Goal: Task Accomplishment & Management: Use online tool/utility

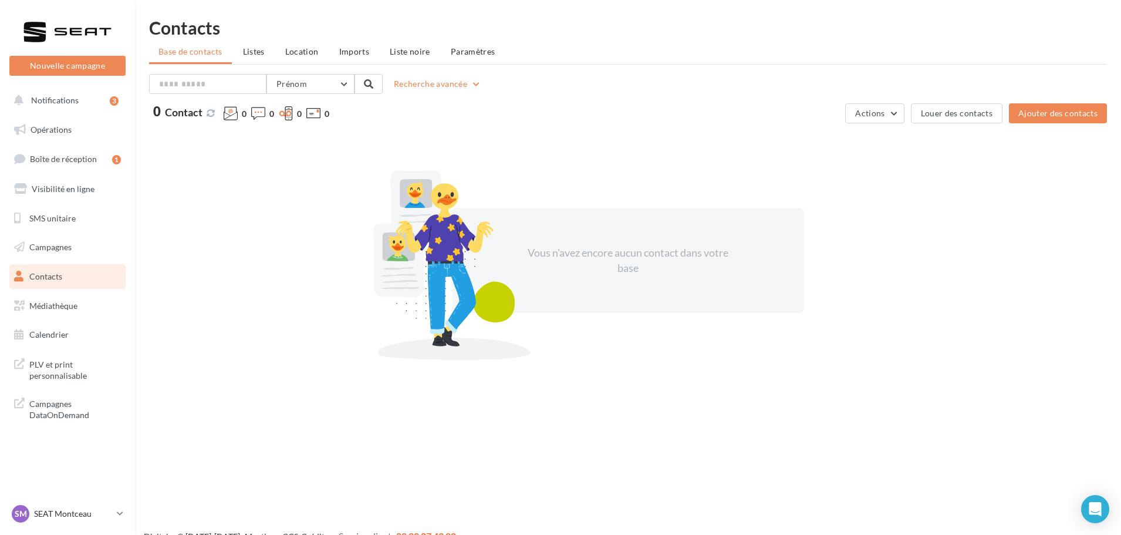
click at [298, 377] on div "Vous n'avez encore aucun contact dans votre base" at bounding box center [628, 260] width 958 height 255
click at [59, 129] on span "Opérations" at bounding box center [51, 129] width 41 height 10
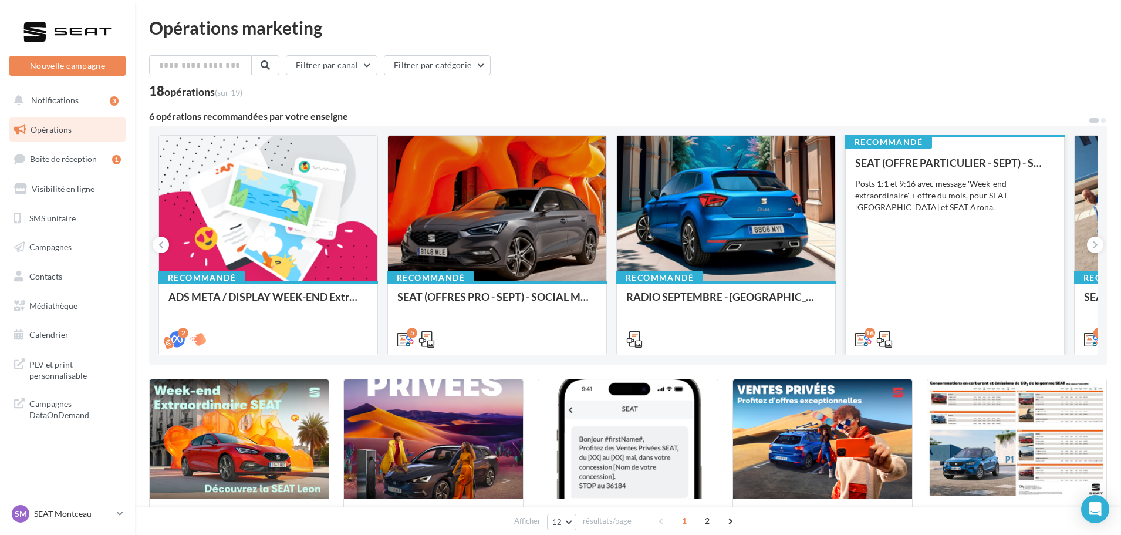
click at [907, 222] on div "SEAT (OFFRE PARTICULIER - SEPT) - SOCIAL MEDIA Posts 1:1 et 9:16 avec message '…" at bounding box center [955, 250] width 200 height 187
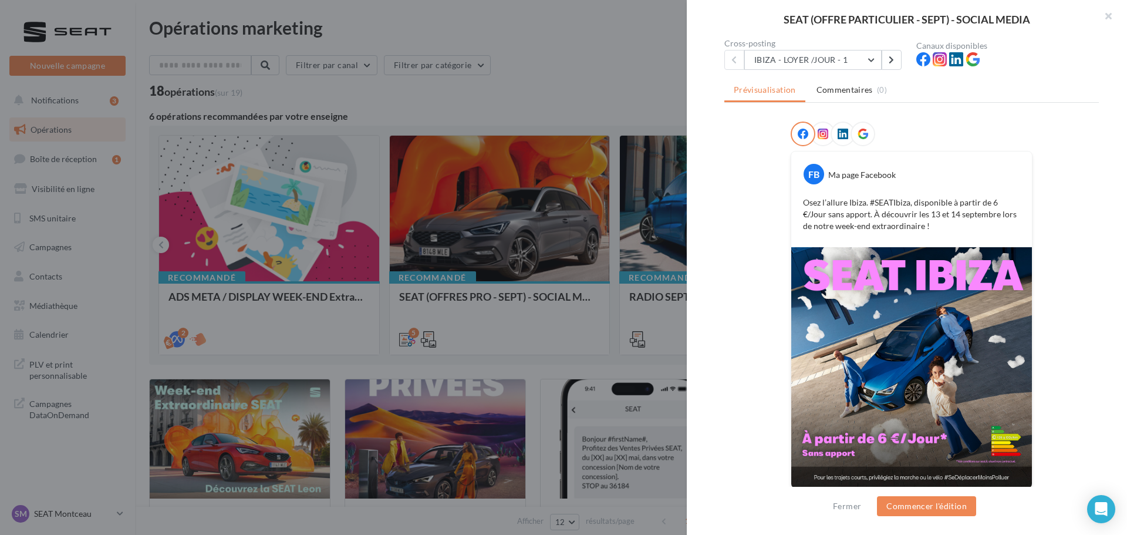
scroll to position [119, 0]
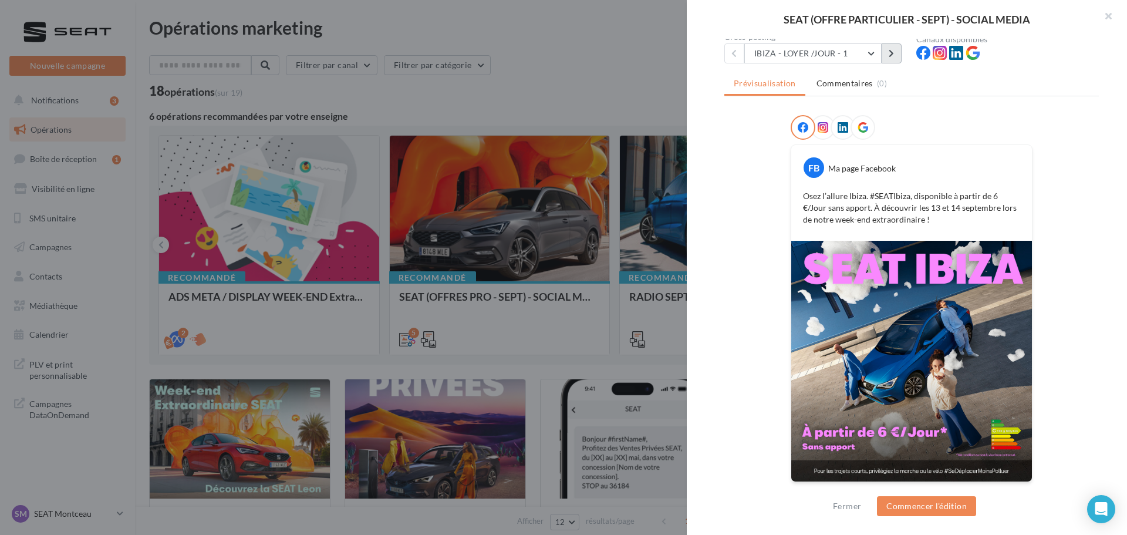
click at [891, 58] on button at bounding box center [892, 53] width 20 height 20
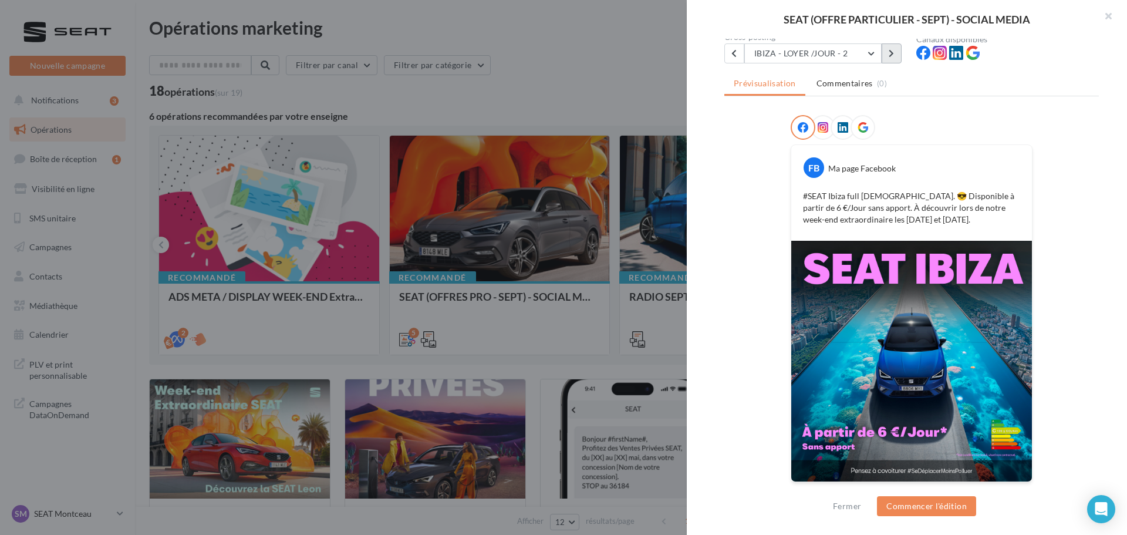
click at [890, 58] on button at bounding box center [892, 53] width 20 height 20
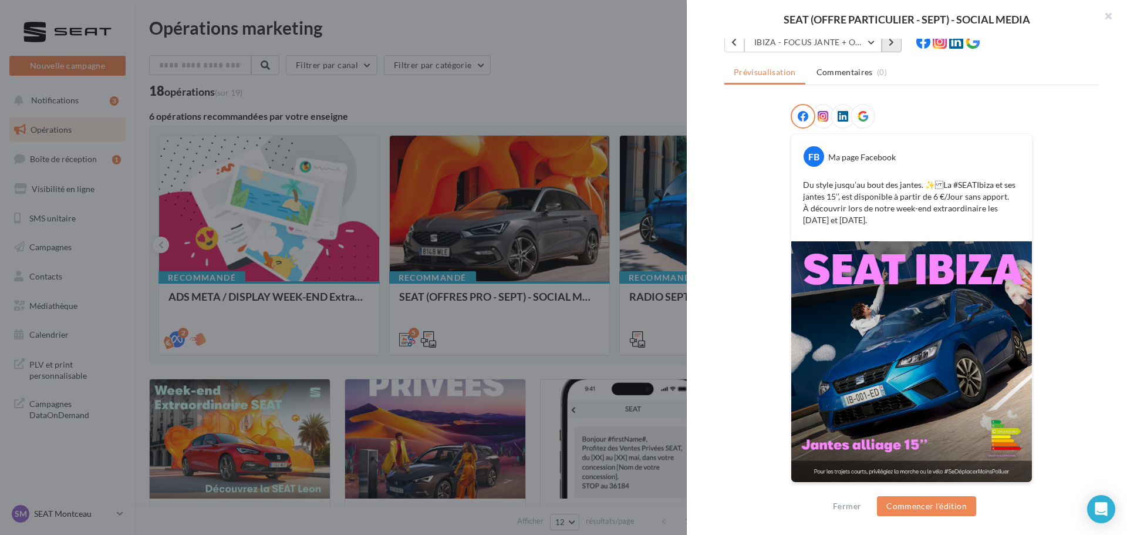
scroll to position [130, 0]
click at [894, 41] on icon at bounding box center [891, 42] width 5 height 8
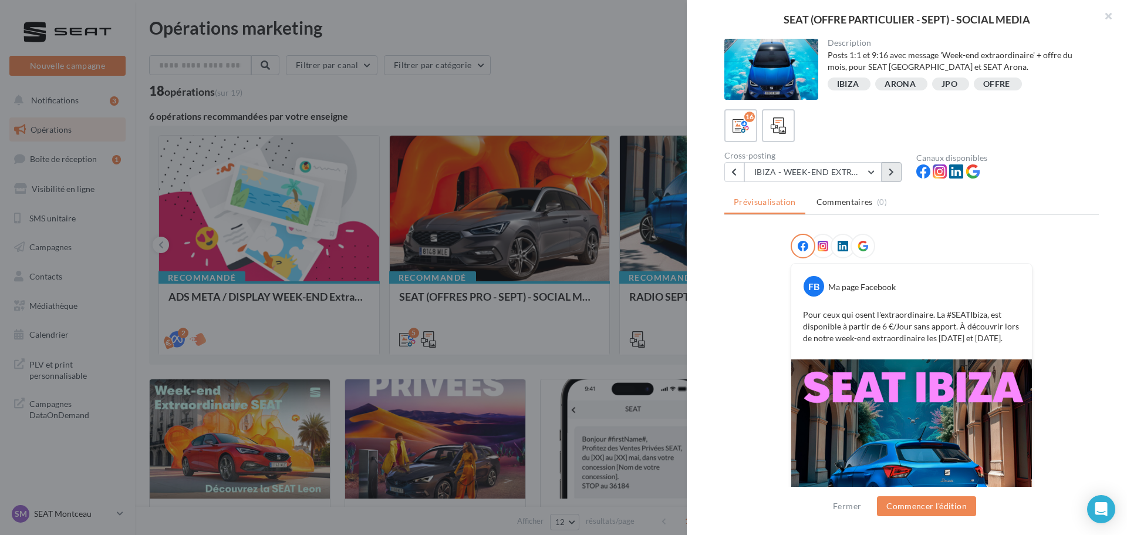
scroll to position [119, 0]
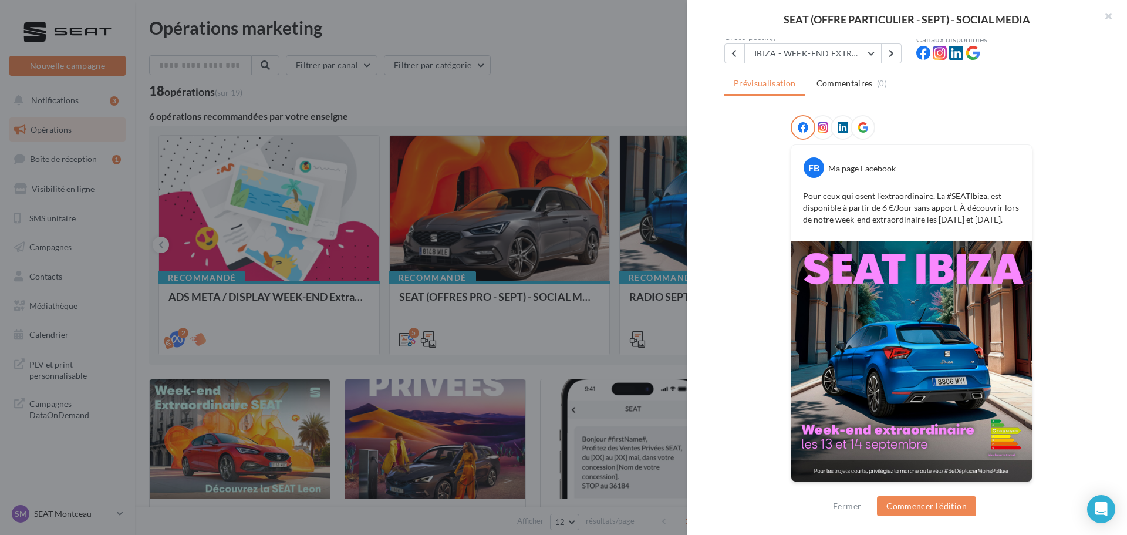
click at [854, 119] on div at bounding box center [863, 127] width 25 height 25
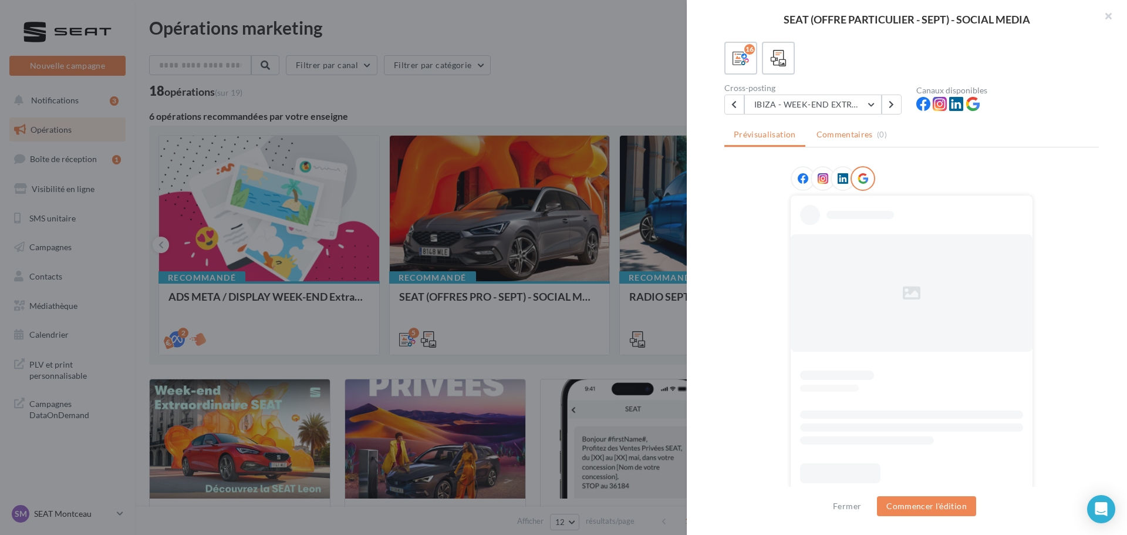
scroll to position [91, 0]
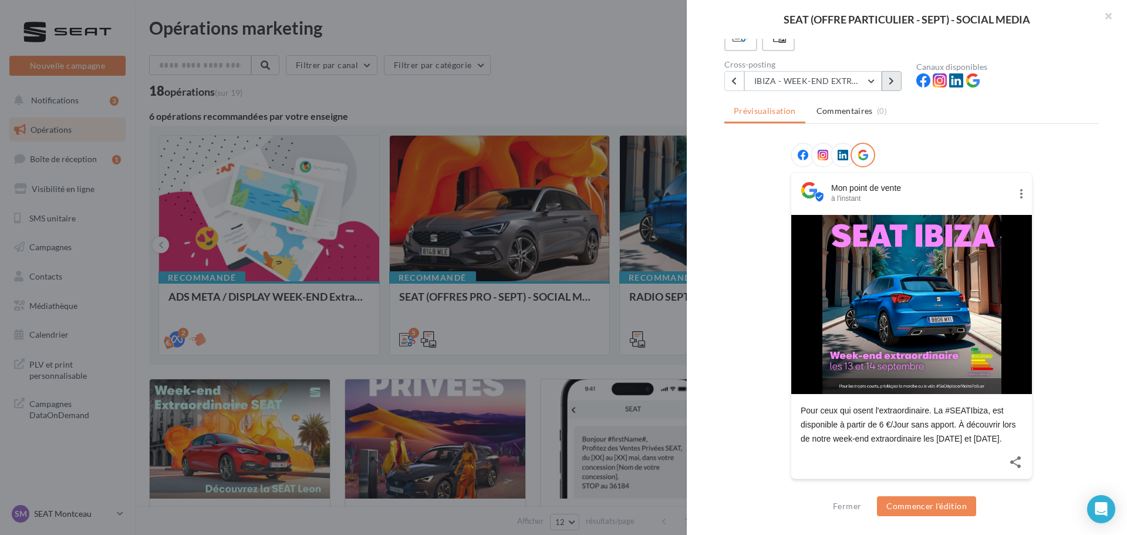
click at [890, 82] on icon at bounding box center [891, 81] width 5 height 8
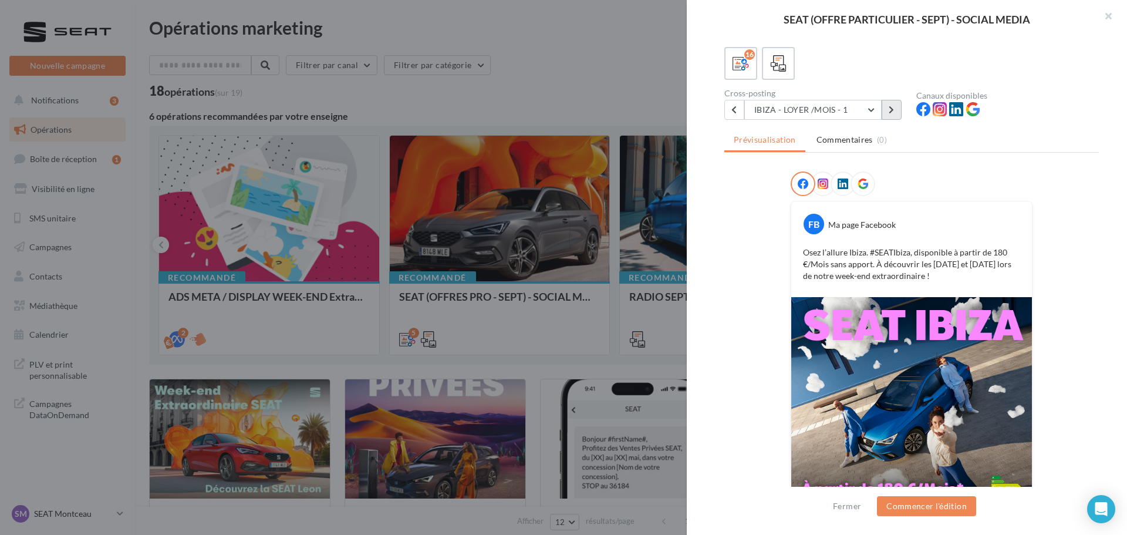
scroll to position [119, 0]
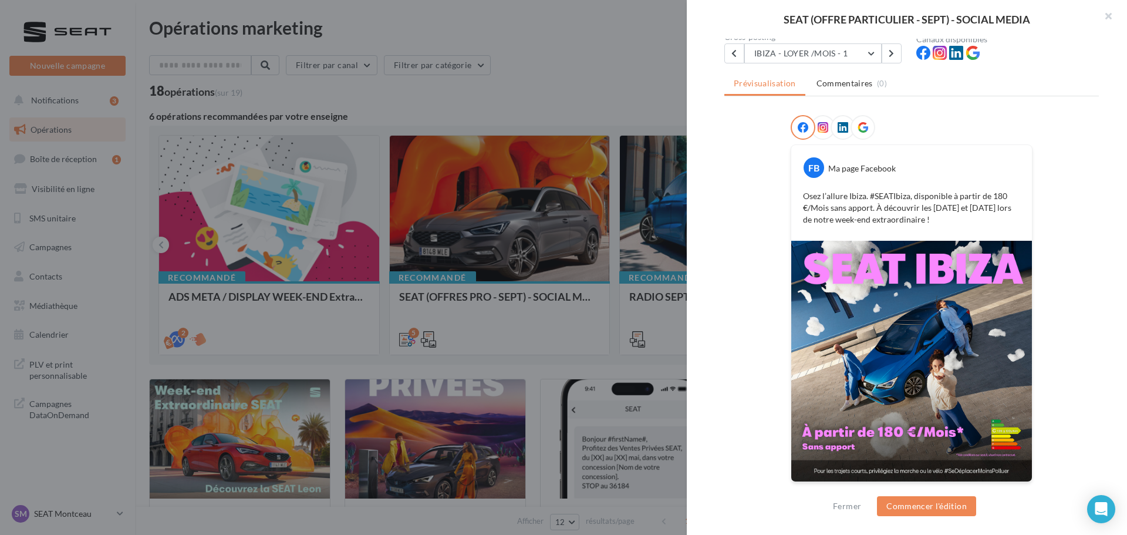
drag, startPoint x: 891, startPoint y: 317, endPoint x: 847, endPoint y: 298, distance: 47.3
click at [847, 298] on img at bounding box center [911, 361] width 241 height 241
click at [894, 55] on icon at bounding box center [891, 53] width 5 height 8
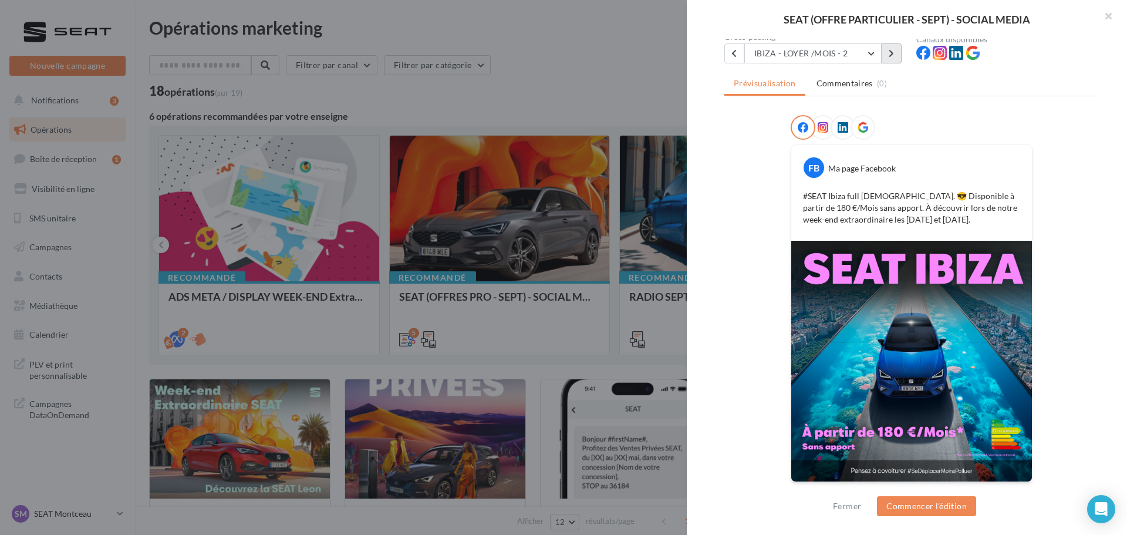
click at [894, 46] on button at bounding box center [892, 53] width 20 height 20
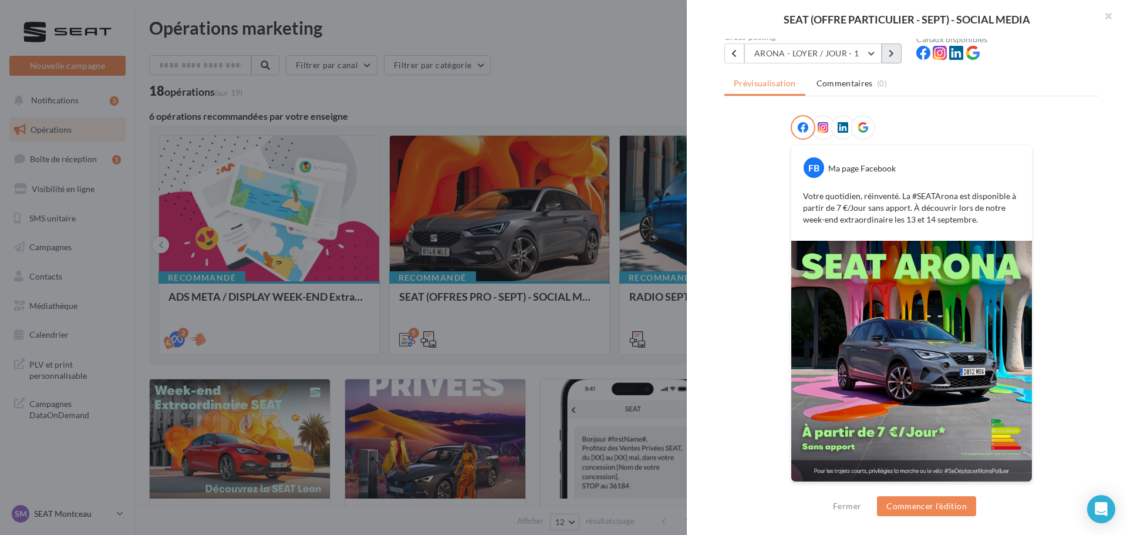
click at [892, 58] on button at bounding box center [892, 53] width 20 height 20
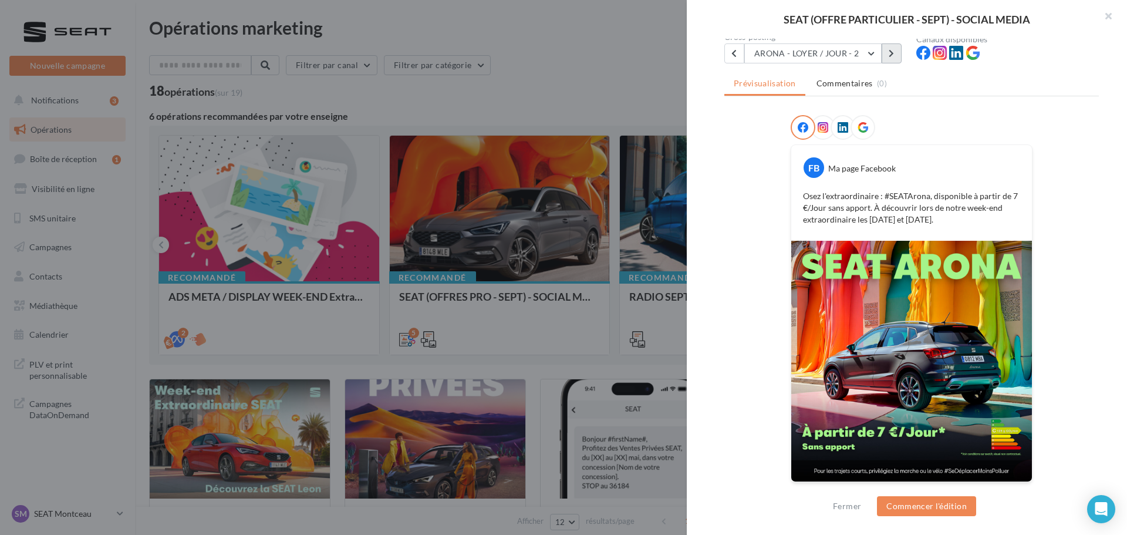
click at [892, 55] on icon at bounding box center [891, 53] width 5 height 8
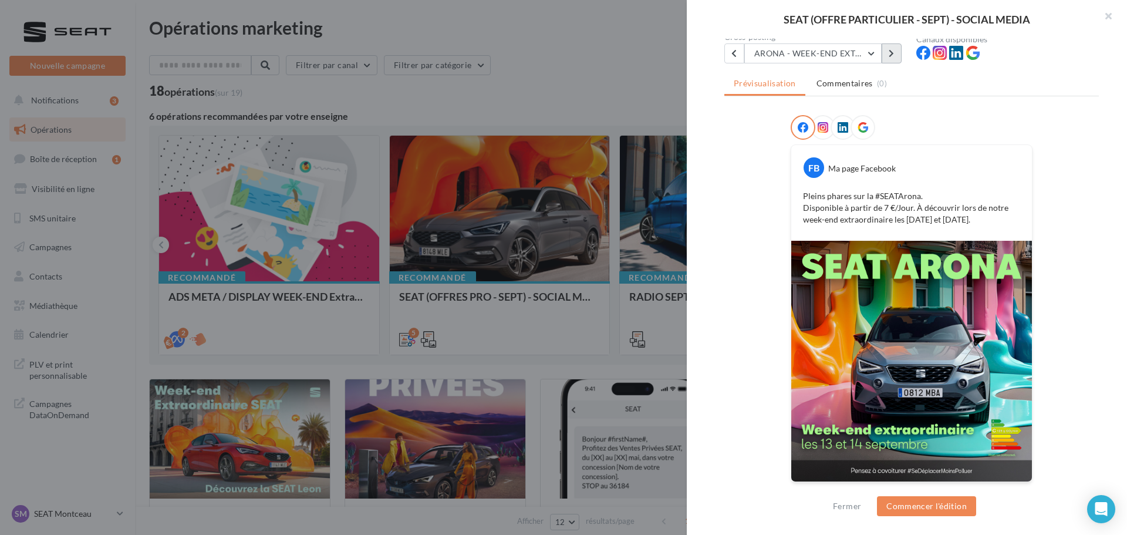
click at [891, 55] on icon at bounding box center [891, 53] width 5 height 8
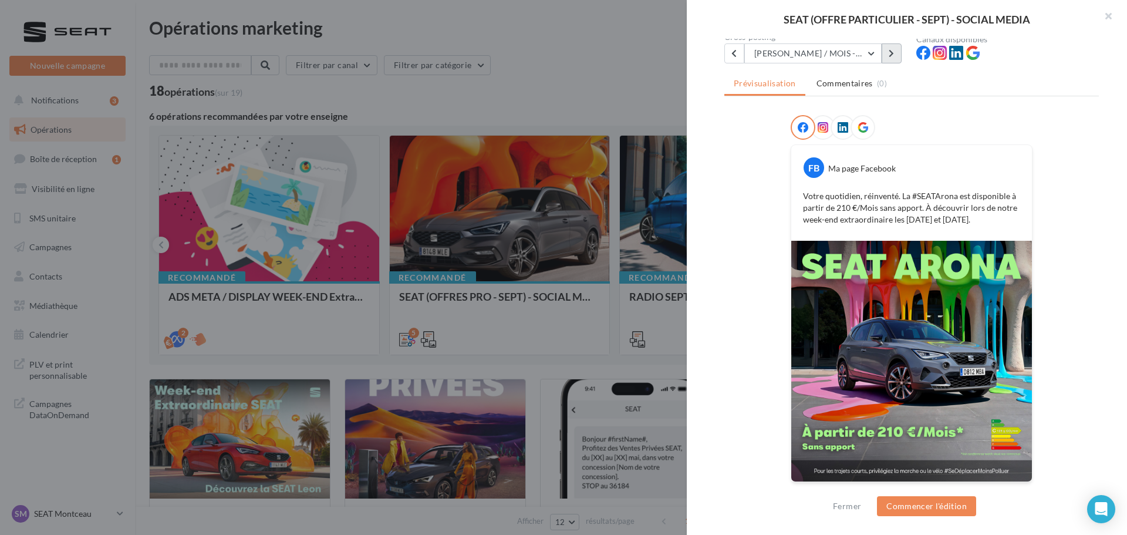
click at [889, 49] on icon at bounding box center [891, 53] width 5 height 8
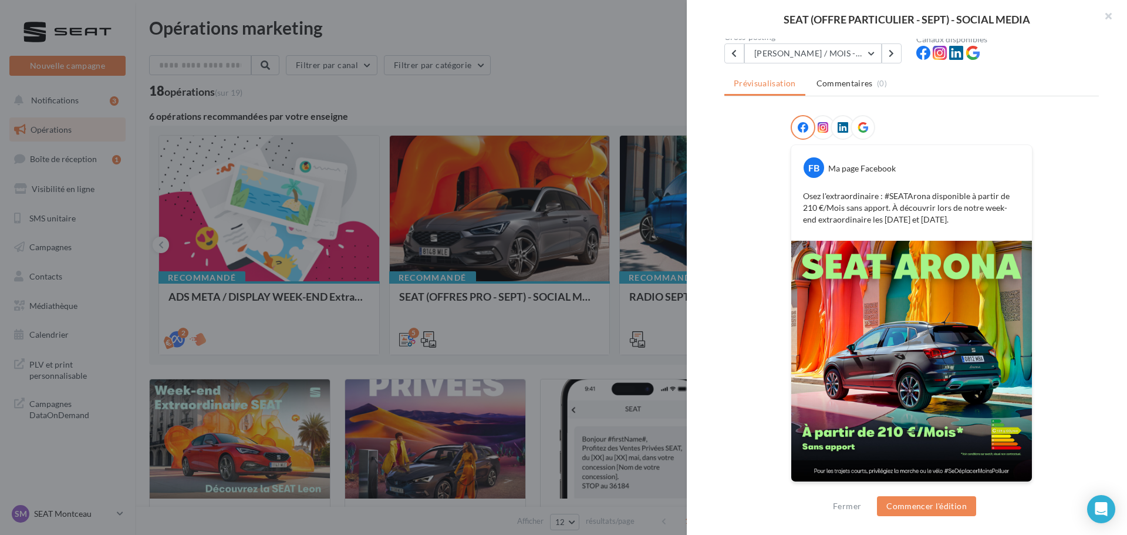
click at [851, 358] on img at bounding box center [911, 361] width 241 height 241
click at [891, 51] on icon at bounding box center [891, 53] width 5 height 8
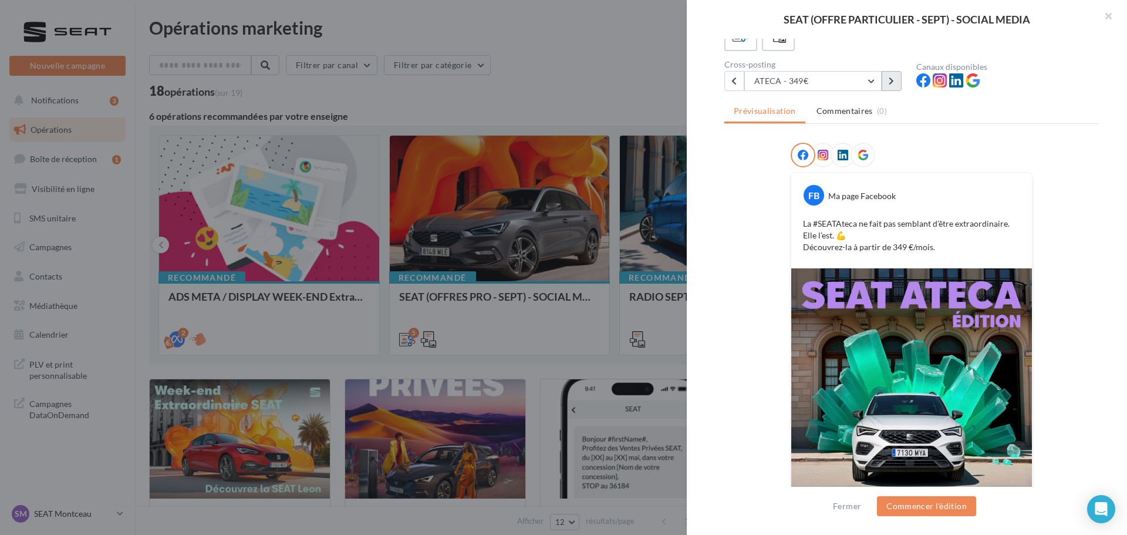
scroll to position [2, 0]
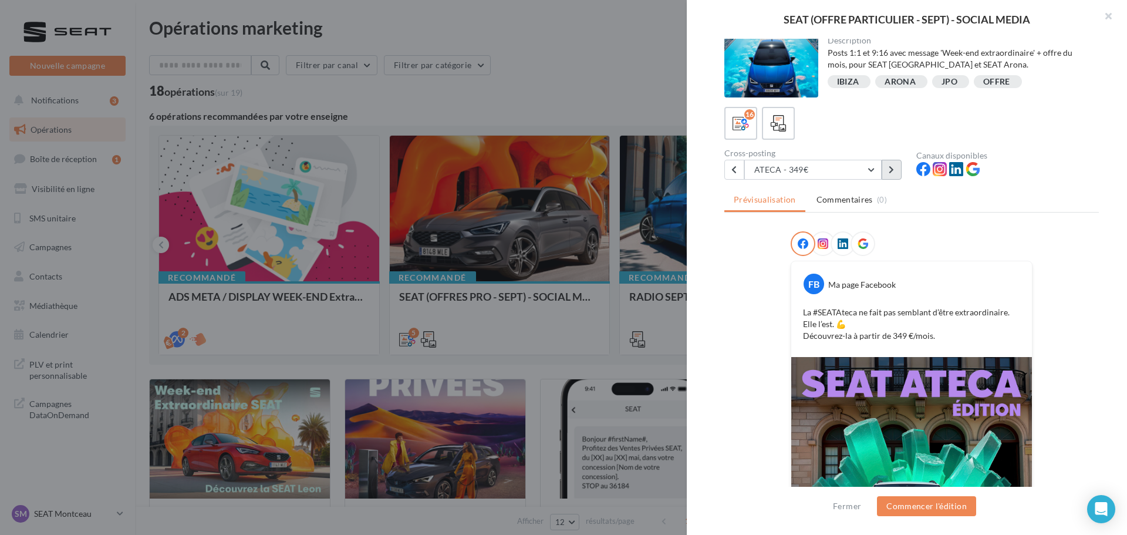
click at [899, 167] on button at bounding box center [892, 170] width 20 height 20
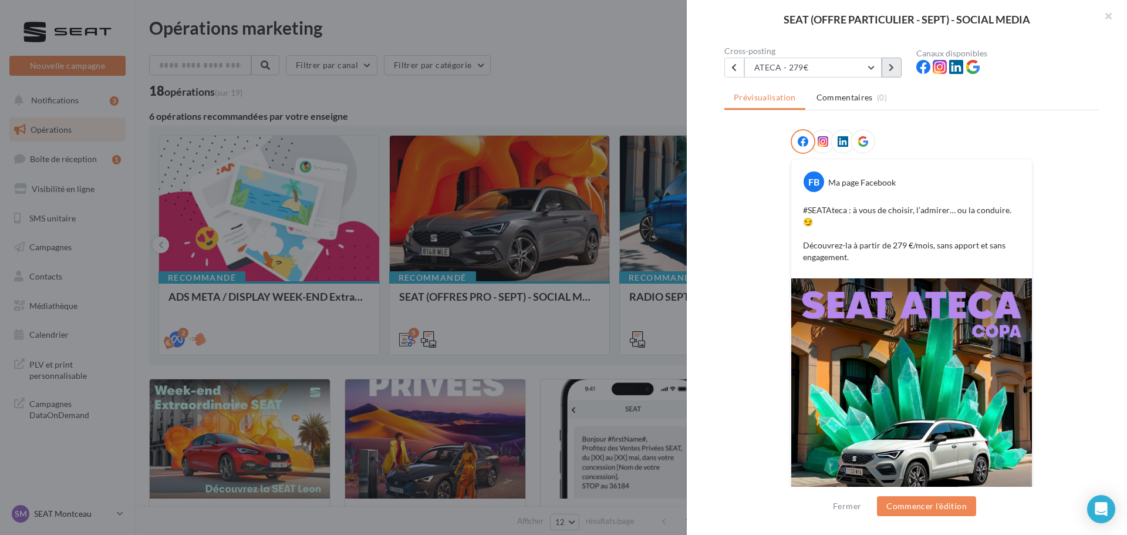
scroll to position [14, 0]
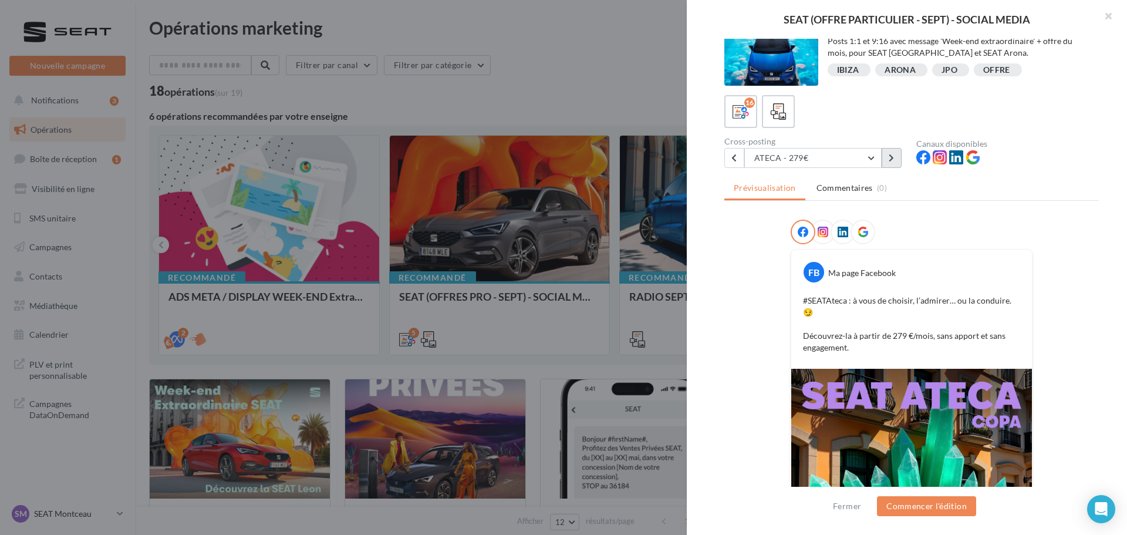
click at [893, 154] on icon at bounding box center [891, 158] width 5 height 8
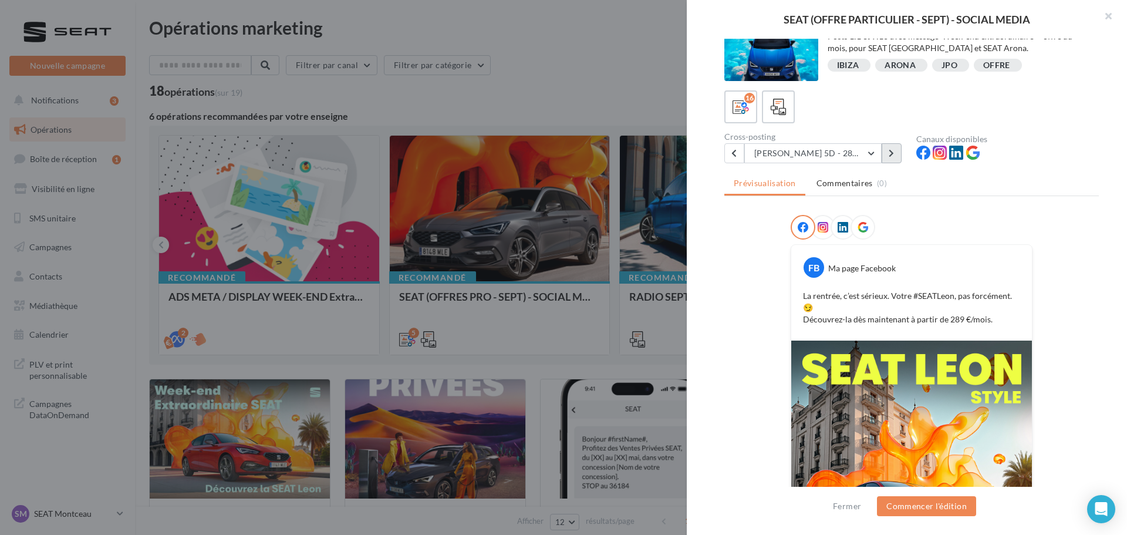
scroll to position [1, 0]
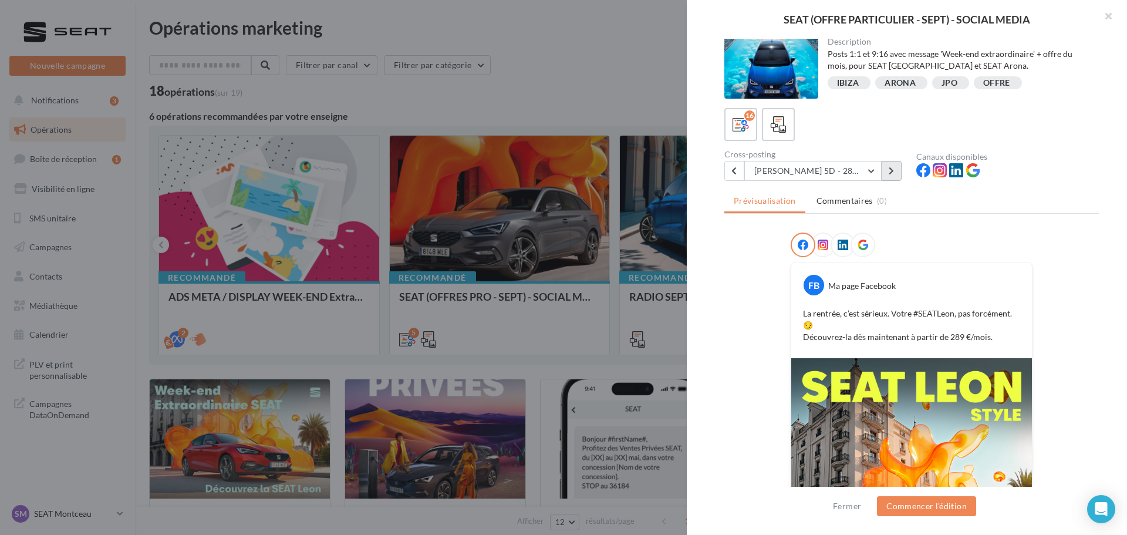
click at [893, 167] on icon at bounding box center [891, 171] width 5 height 8
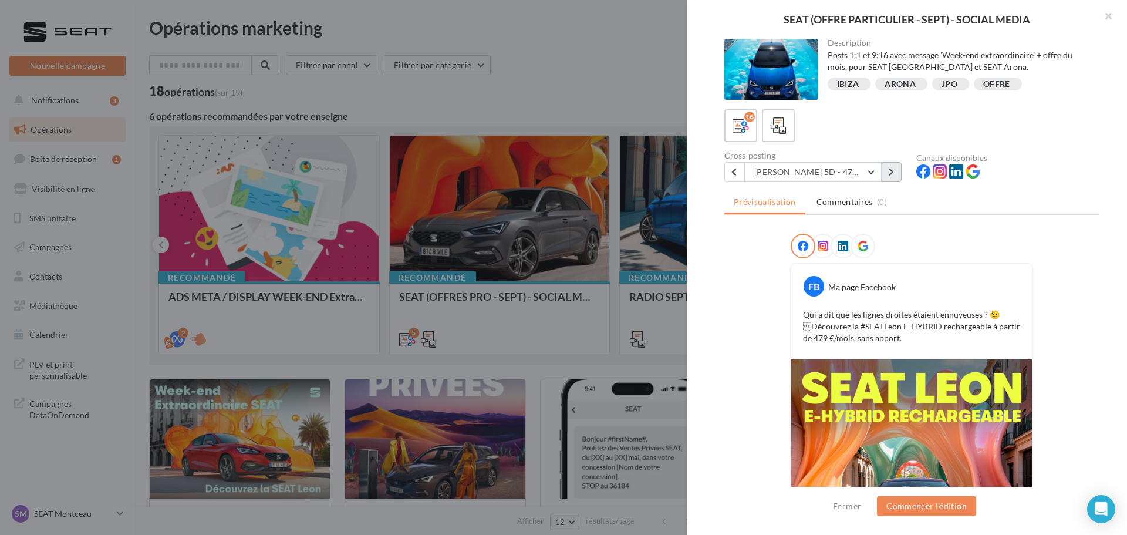
scroll to position [178, 0]
